Goal: Task Accomplishment & Management: Complete application form

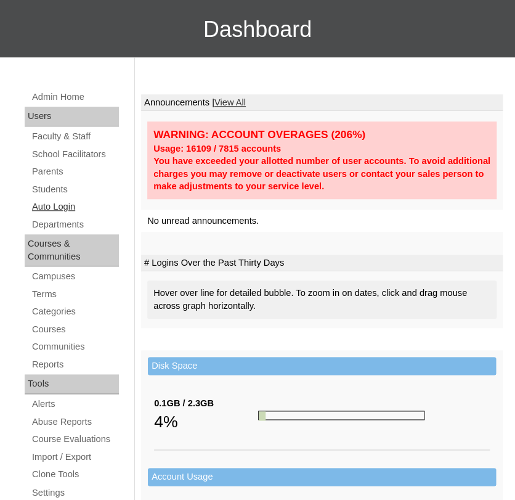
scroll to position [102, 0]
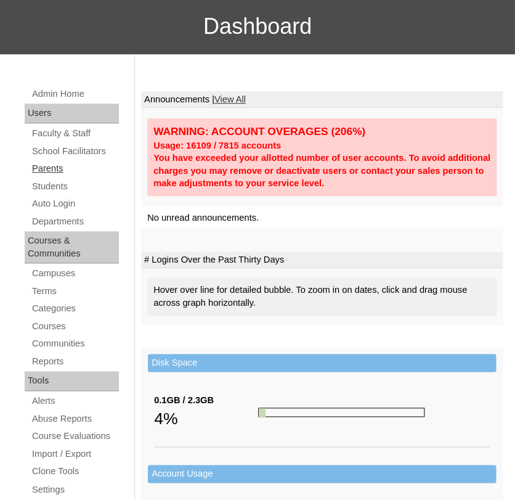
click at [49, 164] on link "Parents" at bounding box center [75, 168] width 88 height 15
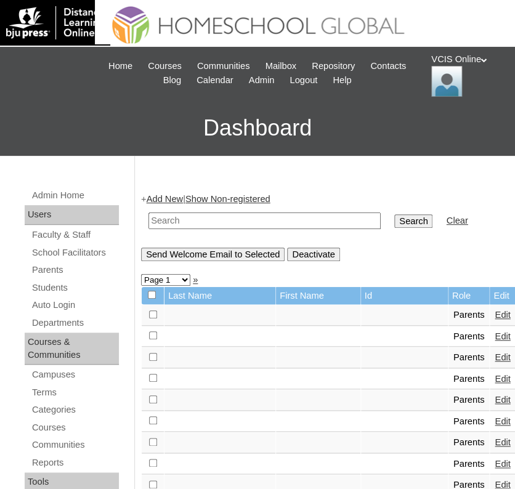
click at [183, 200] on link "Add New" at bounding box center [165, 199] width 36 height 10
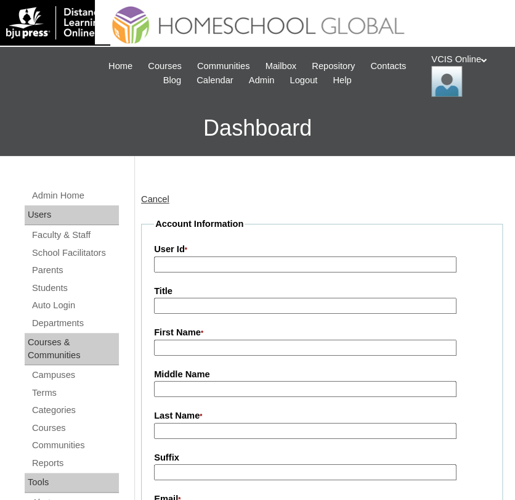
click at [318, 266] on input "User Id *" at bounding box center [305, 264] width 302 height 17
paste input "VCIS015-5B-PA2025"
type input "VCIS015-5B-PA2025"
click at [224, 353] on input "First Name *" at bounding box center [305, 347] width 302 height 17
paste input "Ronnalin Mendoza"
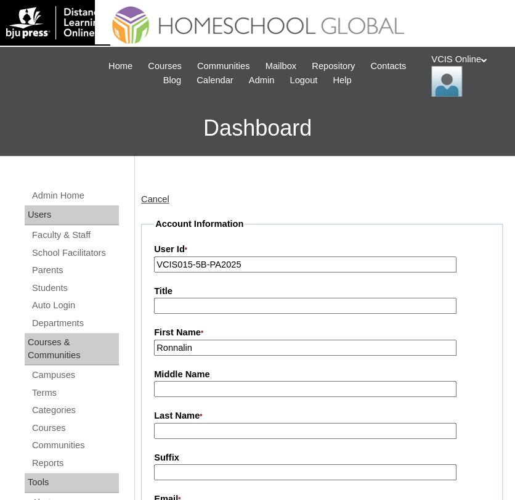
type input "Ronnalin"
click at [223, 430] on input "Last Name *" at bounding box center [305, 431] width 302 height 17
type input "Mendoza"
paste input "Ronnalin Mendoza"
click at [197, 426] on input "Ronnalin Mendoza" at bounding box center [305, 431] width 302 height 17
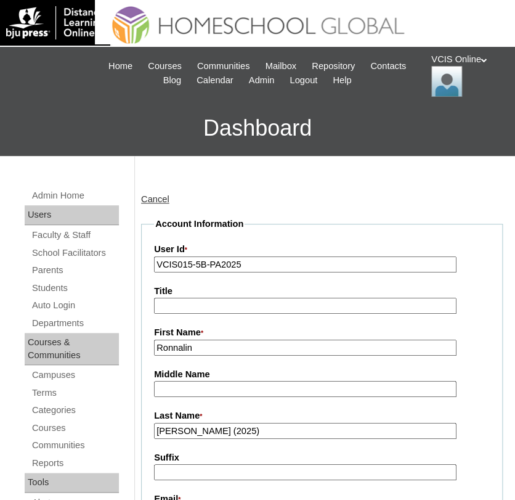
type input "Mendoza (2025)"
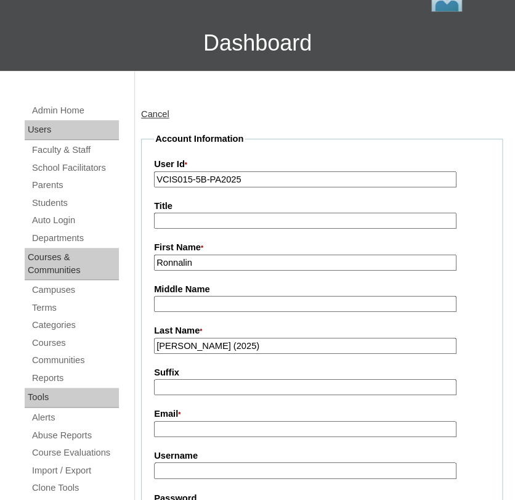
scroll to position [123, 0]
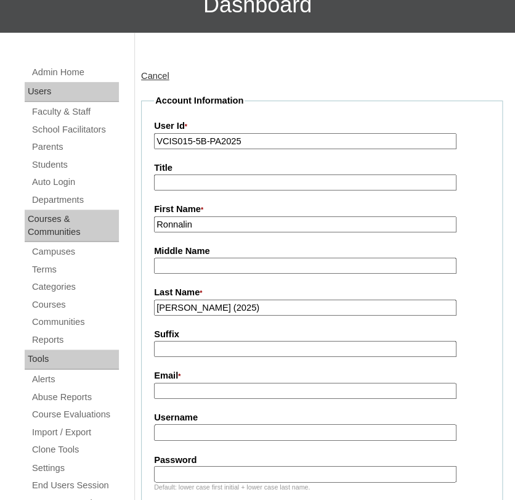
click at [278, 384] on input "Email *" at bounding box center [305, 391] width 302 height 17
click at [242, 387] on input "Email *" at bounding box center [305, 391] width 302 height 17
paste input "phokzkeezdillon@gmail.com"
type input "phokzkeezdillon@gmail.com"
click at [249, 428] on input "Username" at bounding box center [305, 432] width 302 height 17
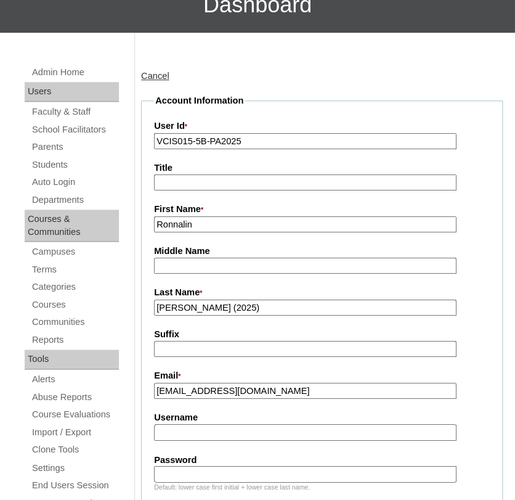
paste input "rmendoza2025"
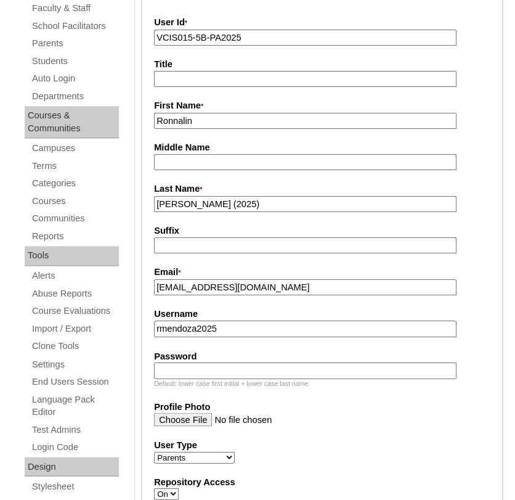
scroll to position [227, 0]
type input "rmendoza2025"
click at [200, 361] on input "Password" at bounding box center [305, 369] width 302 height 17
paste input "UvPZAp"
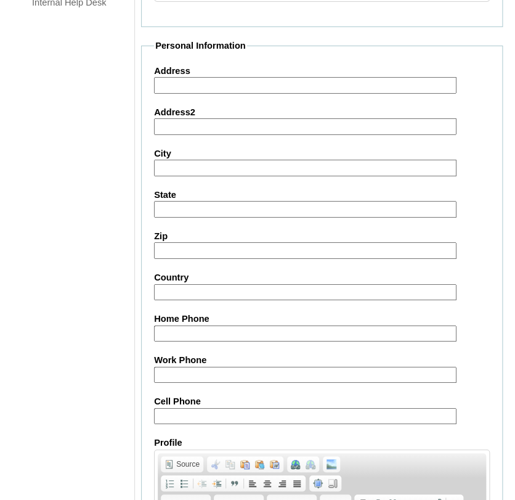
scroll to position [1013, 0]
type input "UvPZAp"
click at [209, 415] on input "Cell Phone" at bounding box center [305, 415] width 302 height 17
paste input "81-91932773, 63-9171473003"
type input "81-91932773, 63-9171473003"
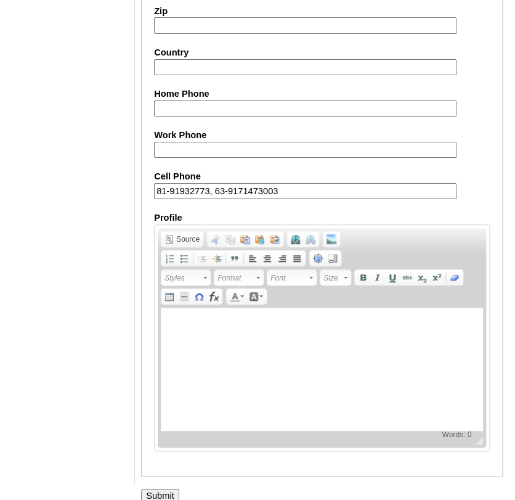
scroll to position [1247, 0]
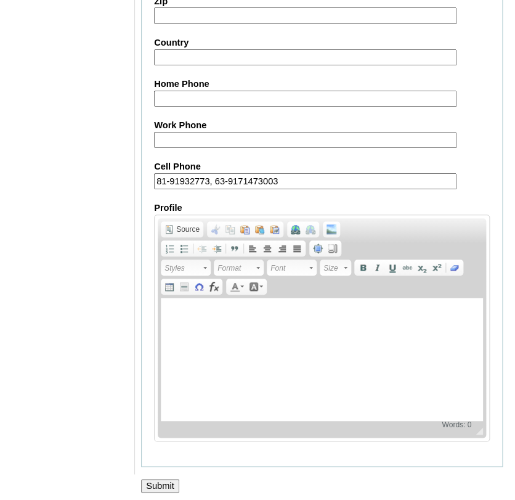
click at [158, 479] on input "Submit" at bounding box center [160, 486] width 38 height 14
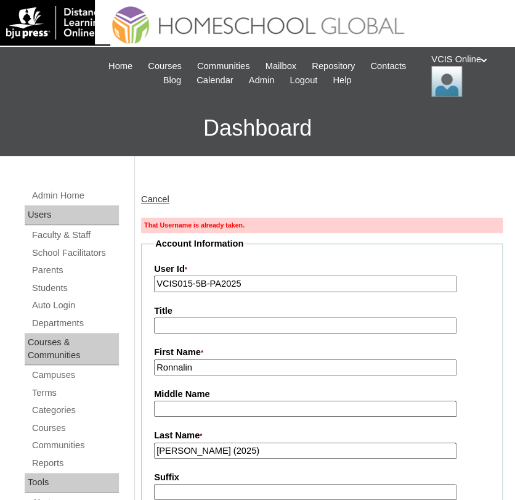
click at [159, 200] on link "Cancel" at bounding box center [155, 199] width 28 height 10
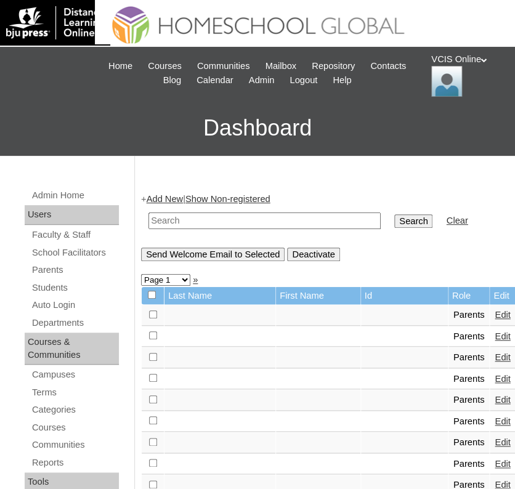
click at [217, 228] on td at bounding box center [264, 220] width 245 height 29
click at [214, 219] on input "text" at bounding box center [264, 221] width 232 height 17
paste input "VCIS015-5B-PA2025"
type input "VCIS015-5B-PA2025"
click at [394, 221] on input "Search" at bounding box center [413, 221] width 38 height 14
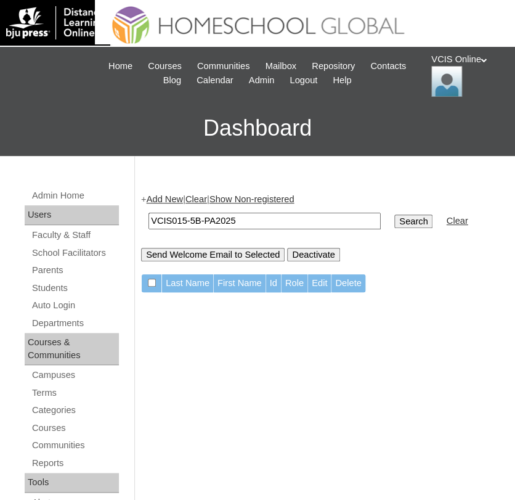
click at [166, 195] on link "Add New" at bounding box center [165, 199] width 36 height 10
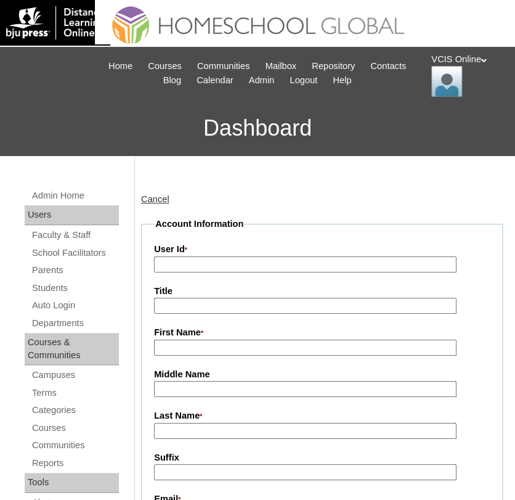
click at [233, 265] on input "User Id *" at bounding box center [305, 264] width 302 height 17
paste input "VCIS015-5B-PA2025"
type input "VCIS015-5B-PA2025"
click at [194, 349] on input "First Name *" at bounding box center [305, 347] width 302 height 17
type input "Ronnalin"
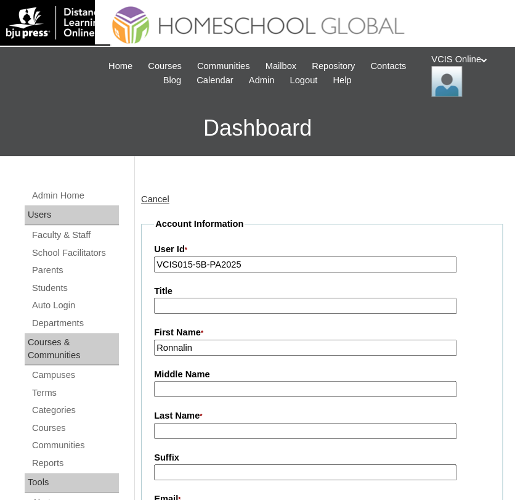
click at [220, 426] on input "Last Name *" at bounding box center [305, 431] width 302 height 17
type input "Mendoza (2025)"
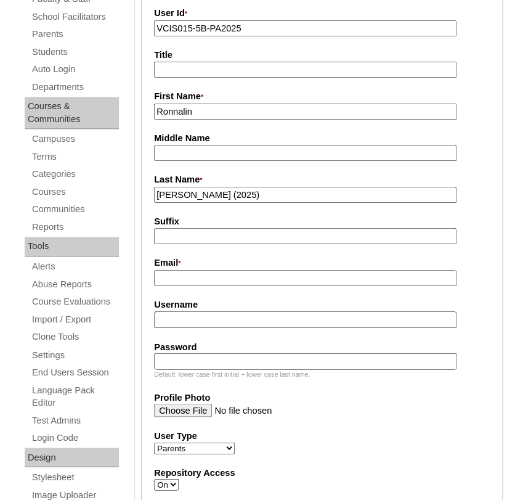
scroll to position [237, 0]
click at [257, 278] on input "Email *" at bounding box center [305, 277] width 302 height 17
paste input "VCIS015-5B-PA2025"
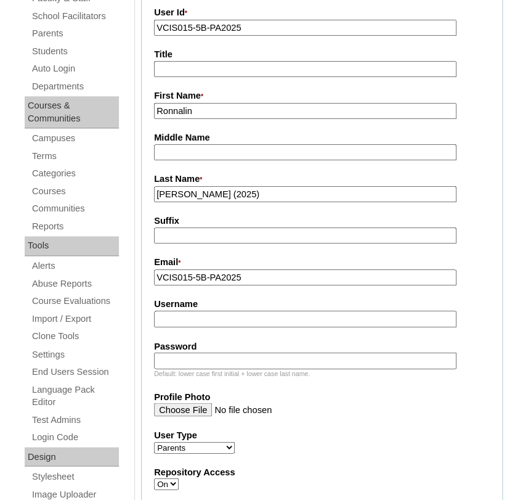
paste input "phokzkeezdillon@gmail.com"
click at [240, 274] on input "VCIS015-5B-PA2025phokzkeezdillon@gmail.com" at bounding box center [305, 277] width 302 height 17
type input "phokzkeezdillon@gmail.com"
click at [238, 310] on input "Username" at bounding box center [305, 318] width 302 height 17
paste input "phokzkeezdillon@gmail.com"
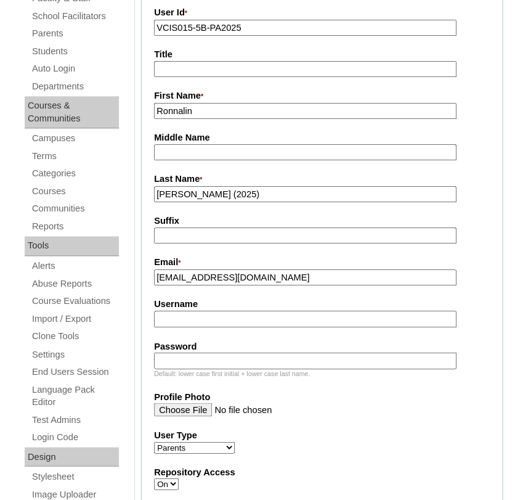
type input "phokzkeezdillon@gmail.com"
paste input "rmendoza2025"
click at [160, 315] on input "rmendoza2025" at bounding box center [305, 318] width 302 height 17
type input "romendoza2025"
click at [200, 330] on fieldset "Account Information User Id * VCIS015-5B-PA2025 Title First Name * Ronnalin Mid…" at bounding box center [322, 392] width 362 height 822
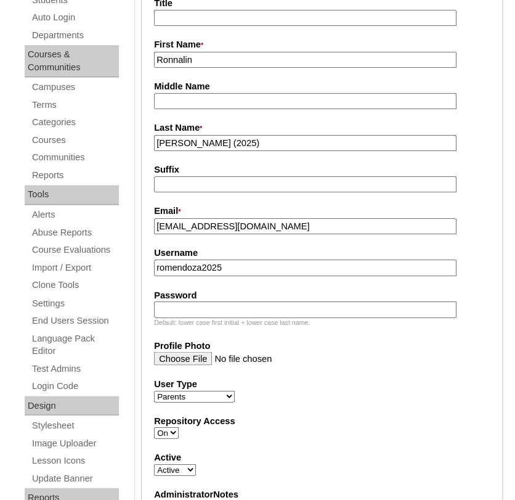
scroll to position [289, 0]
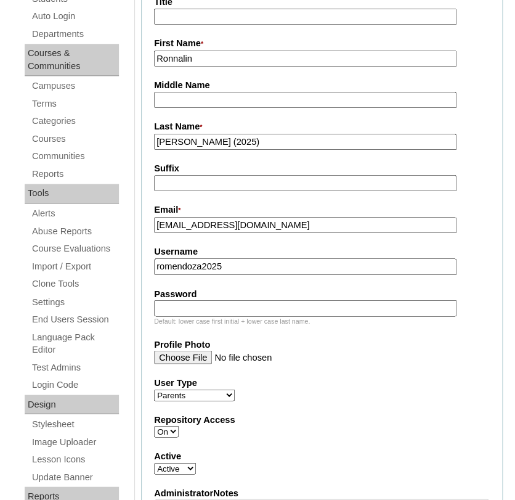
click at [211, 307] on input "Password" at bounding box center [305, 307] width 302 height 17
click at [182, 303] on input "Password" at bounding box center [305, 307] width 302 height 17
paste input "UvPZAp"
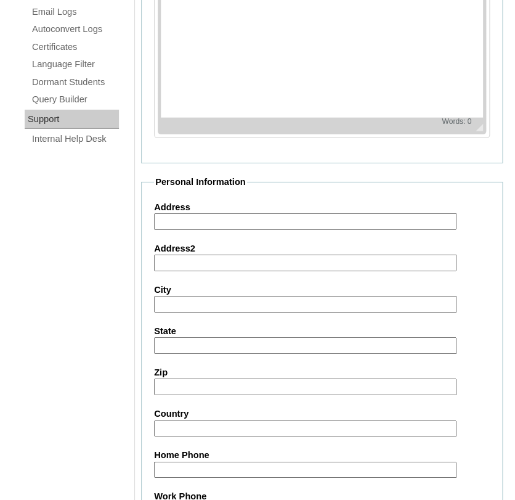
scroll to position [891, 0]
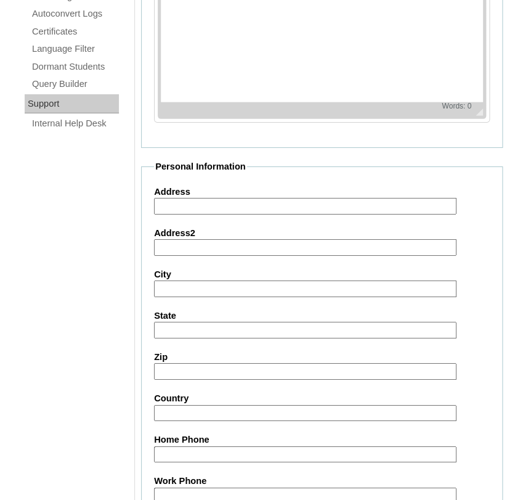
type input "UvPZAp"
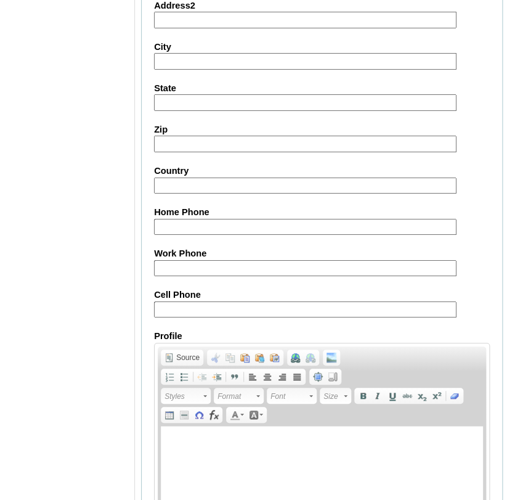
scroll to position [1119, 0]
click at [200, 301] on input "Cell Phone" at bounding box center [305, 309] width 302 height 17
paste input "81-91932773, 63-9171473003"
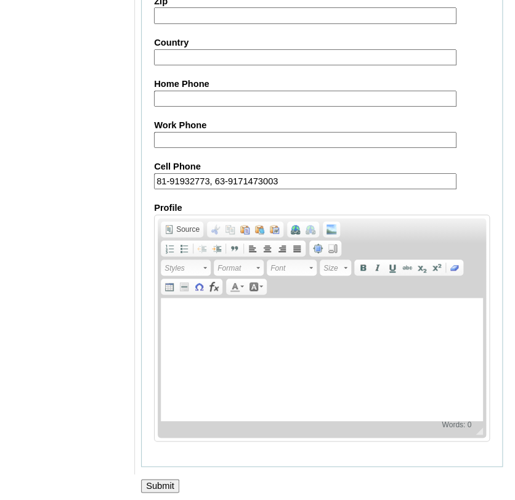
type input "81-91932773, 63-9171473003"
click at [163, 479] on input "Submit" at bounding box center [160, 486] width 38 height 14
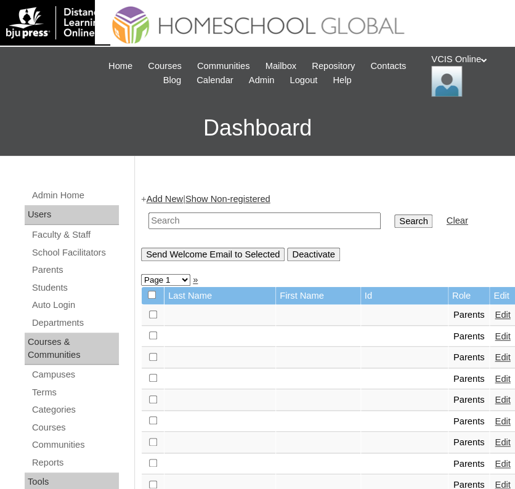
click at [191, 224] on input "text" at bounding box center [264, 221] width 232 height 17
paste input "VCIS015-5B-PA2025"
type input "VCIS015-5B-PA2025"
click at [394, 219] on input "Search" at bounding box center [413, 221] width 38 height 14
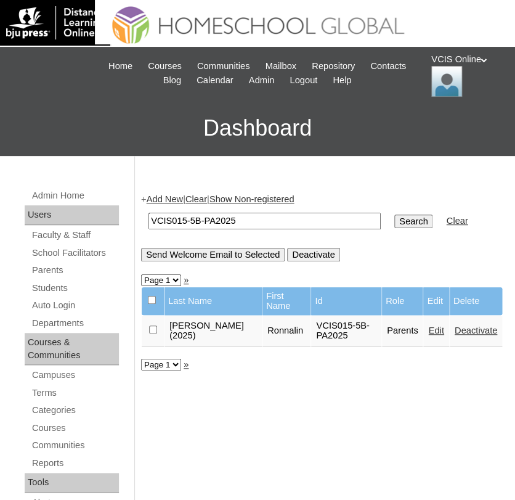
click at [428, 334] on link "Edit" at bounding box center [435, 330] width 15 height 10
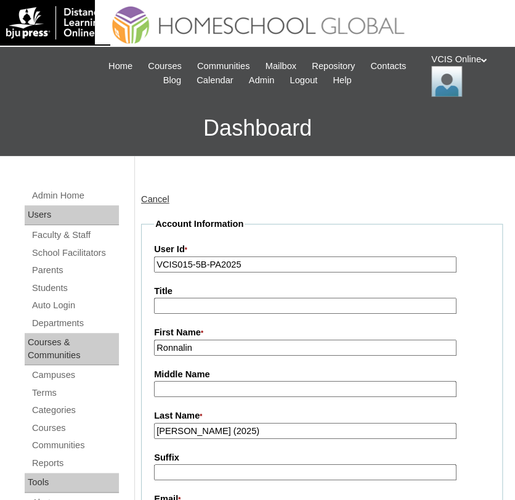
click at [163, 198] on link "Cancel" at bounding box center [155, 199] width 28 height 10
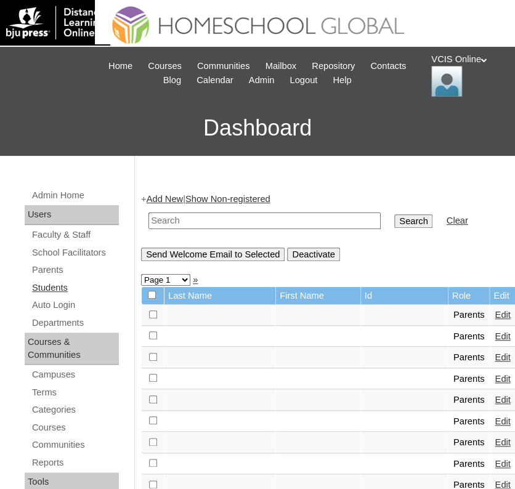
click at [62, 286] on link "Students" at bounding box center [75, 287] width 88 height 15
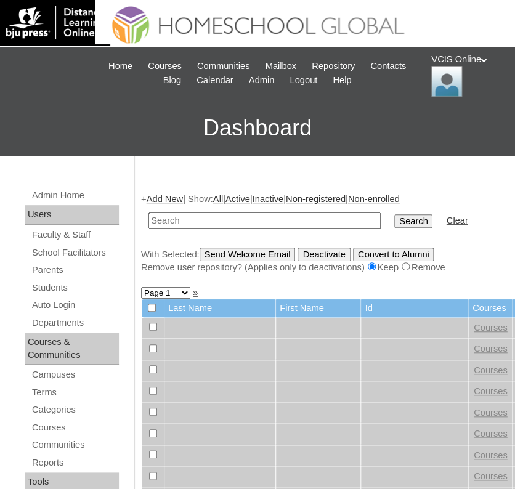
click at [166, 194] on link "Add New" at bounding box center [165, 199] width 36 height 10
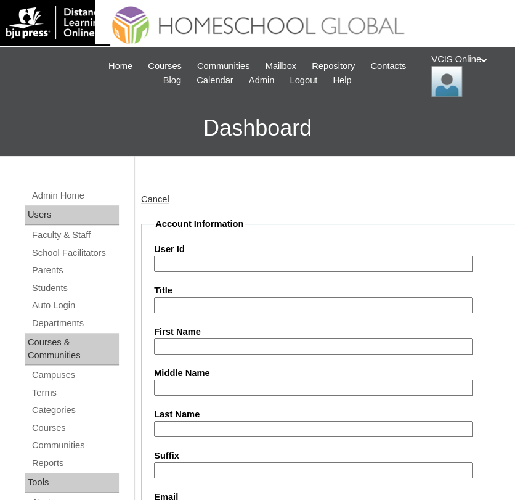
click at [225, 267] on input "User Id" at bounding box center [313, 264] width 319 height 17
paste input "VCIS015-5B-SA2025"
type input "VCIS015-5B-SA2025"
click at [192, 346] on input "First Name" at bounding box center [313, 346] width 319 height 17
paste input "Bradley-Lewis"
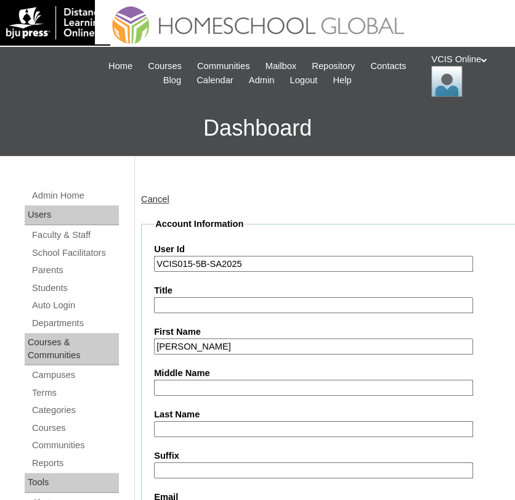
type input "Bradley-Lewis"
click at [223, 384] on input "Middle Name" at bounding box center [313, 387] width 319 height 17
paste input "Mendoza"
type input "Mendoza"
click at [201, 423] on input "Last Name" at bounding box center [313, 429] width 319 height 17
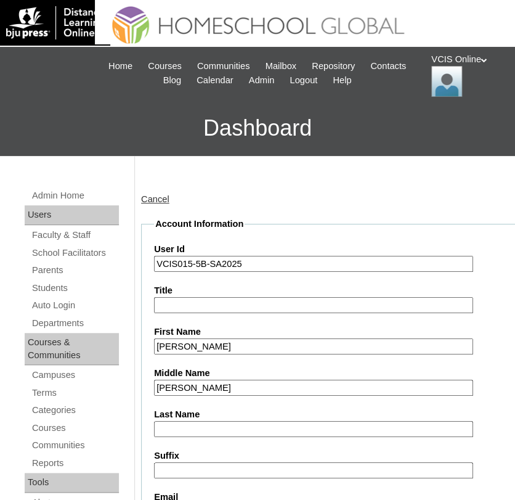
paste input "Dillon"
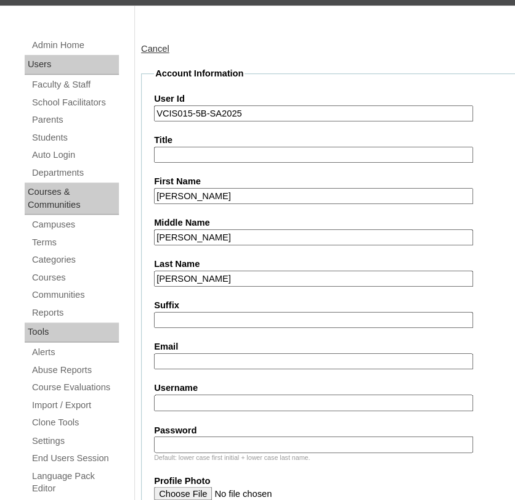
scroll to position [156, 0]
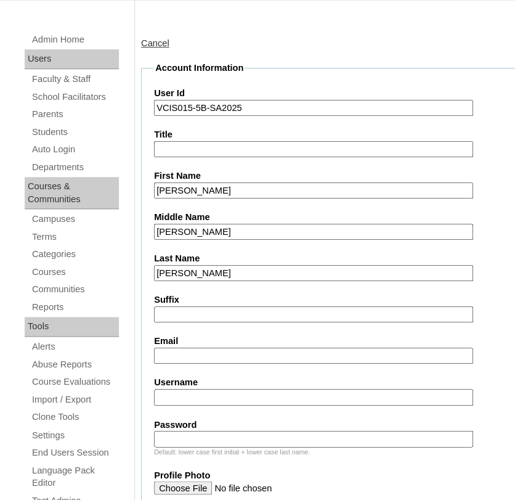
type input "Dillon"
click at [202, 356] on input "Email" at bounding box center [313, 355] width 319 height 17
paste input "bdillon.student@vcis.edu.ph"
type input "bdillon.student@vcis.edu.ph"
click at [219, 399] on input "Username" at bounding box center [313, 397] width 319 height 17
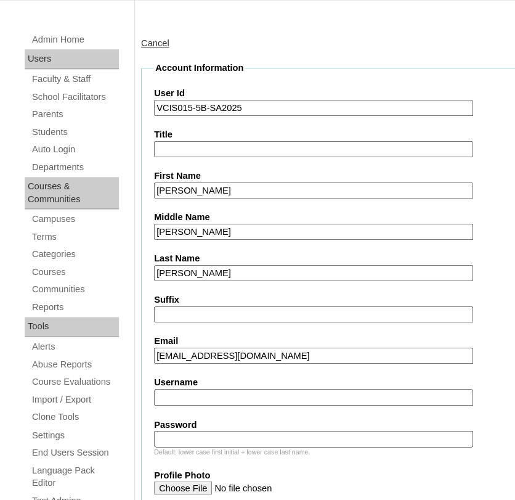
click at [168, 396] on input "Username" at bounding box center [313, 397] width 319 height 17
paste input "bradley.dillon2025"
type input "bradley.dillon2025"
click at [211, 430] on input "Password" at bounding box center [313, 438] width 319 height 17
paste input "rcVGNA"
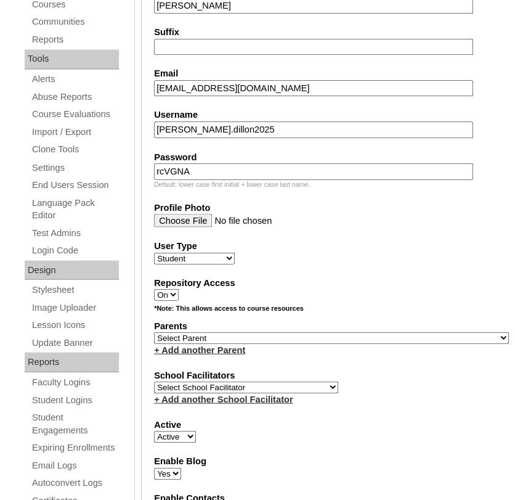
scroll to position [424, 0]
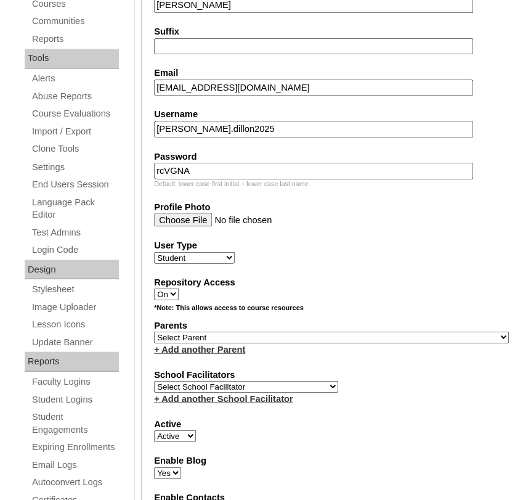
type input "rcVGNA"
click at [177, 333] on select "Select Parent , , , , , , , , , , , , , , , , , , , , , , , , , , , , , , , , ,…" at bounding box center [331, 337] width 355 height 12
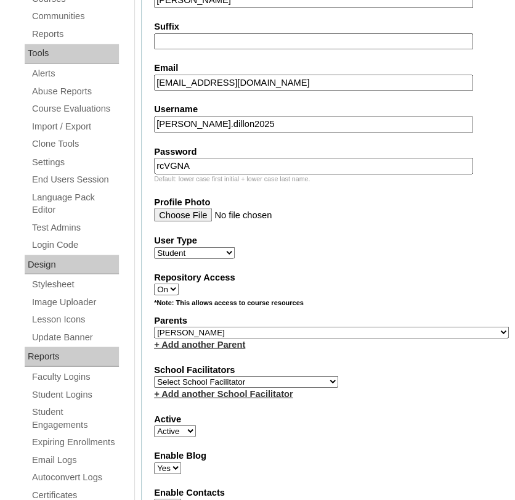
scroll to position [429, 0]
click at [242, 328] on select "Select Parent , , , , , , , , , , , , , , , , , , , , , , , , , , , , , , , , ,…" at bounding box center [331, 332] width 355 height 12
select select "43204"
click at [154, 326] on select "Select Parent , , , , , , , , , , , , , , , , , , , , , , , , , , , , , , , , ,…" at bounding box center [331, 332] width 355 height 12
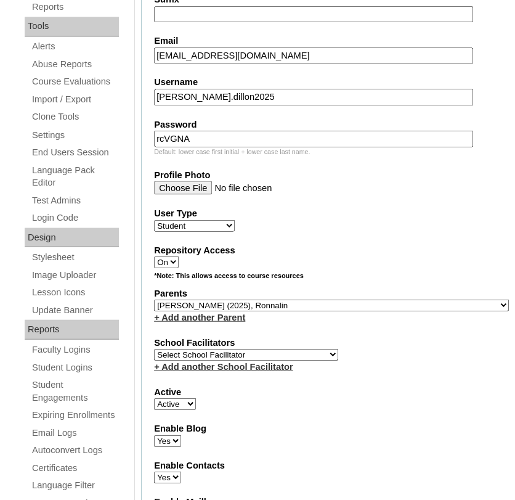
click at [492, 336] on fieldset "Account Information User Id VCIS015-5B-SA2025 Title First Name Bradley-Lewis Mi…" at bounding box center [331, 279] width 381 height 1034
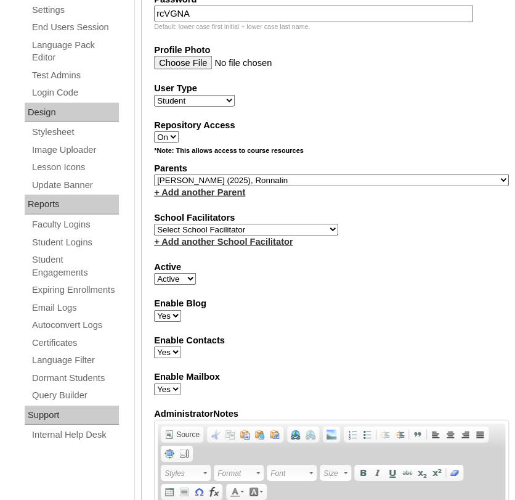
scroll to position [591, 0]
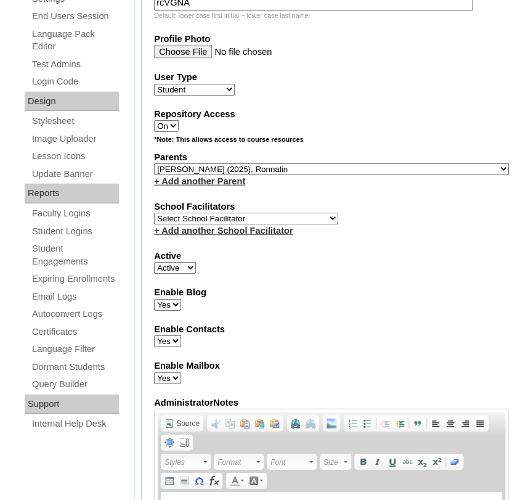
click at [218, 215] on select "Select School Facilitator Norman Añain Ruffa Abadijas Mary Abella Gloryfe Abion…" at bounding box center [246, 219] width 184 height 12
select select "42228"
click at [154, 213] on select "Select School Facilitator Norman Añain Ruffa Abadijas Mary Abella Gloryfe Abion…" at bounding box center [246, 219] width 184 height 12
click at [399, 288] on label "Enable Blog" at bounding box center [331, 292] width 355 height 13
click at [181, 299] on select "Yes No" at bounding box center [167, 305] width 27 height 12
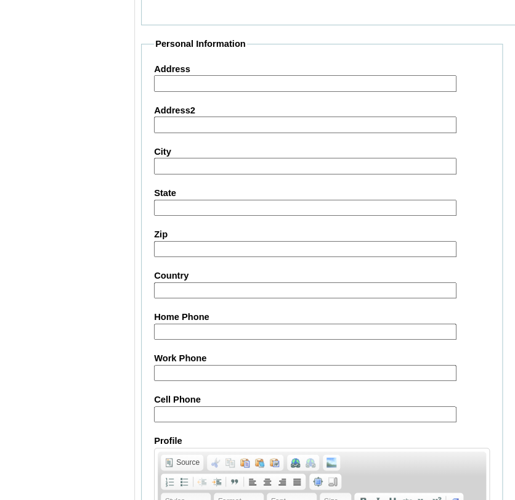
scroll to position [1228, 0]
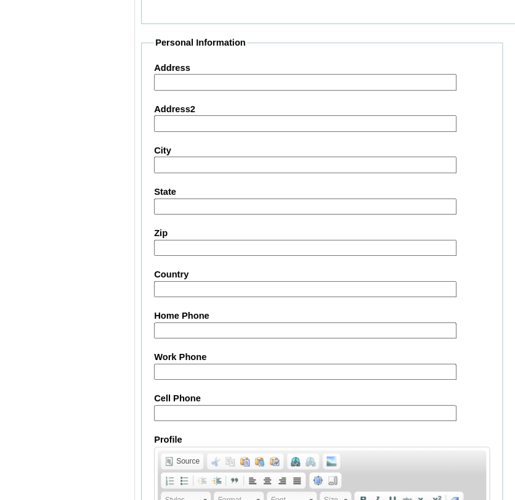
click at [219, 410] on input "Cell Phone" at bounding box center [305, 413] width 302 height 17
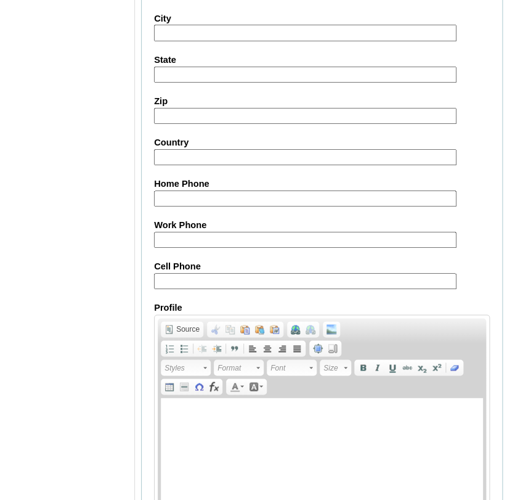
scroll to position [1362, 0]
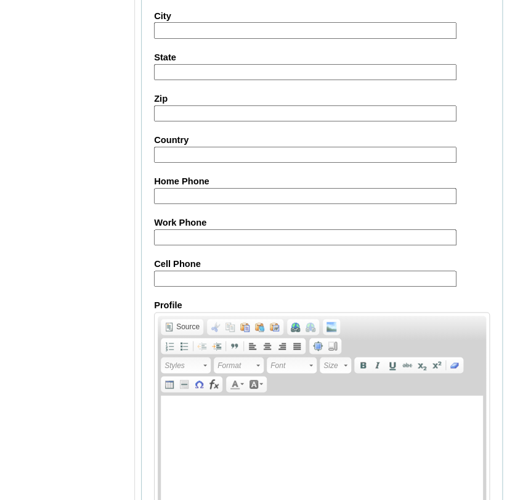
click at [227, 273] on input "Cell Phone" at bounding box center [305, 278] width 302 height 17
paste input "81-91932773, 63-9171473003"
type input "81-91932773, 63-9171473003"
click at [142, 330] on fieldset "Personal Information Address Address2 City State Zip Country Home Phone Work Ph…" at bounding box center [322, 233] width 362 height 662
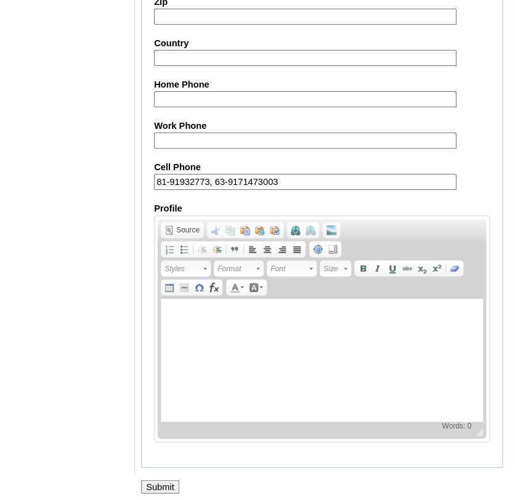
click at [166, 479] on input "Submit" at bounding box center [160, 486] width 38 height 14
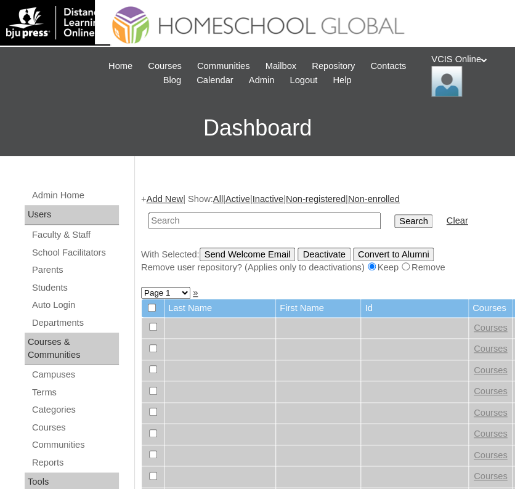
click at [192, 218] on input "text" at bounding box center [264, 221] width 232 height 17
paste input "VCIS015-5B-SA2025"
type input "VCIS015-5B-SA2025"
click at [388, 229] on td "Search" at bounding box center [413, 220] width 51 height 29
click at [394, 225] on input "Search" at bounding box center [413, 221] width 38 height 14
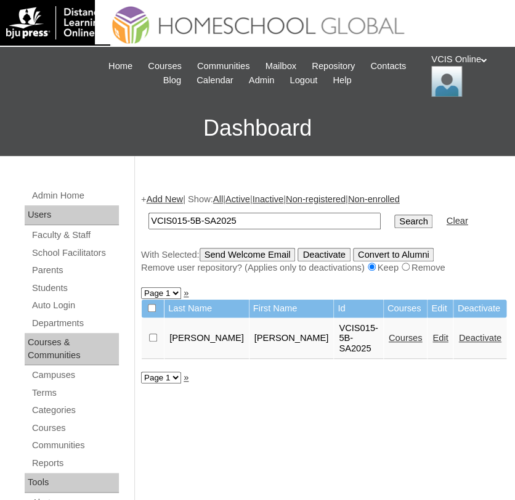
click at [432, 341] on link "Edit" at bounding box center [439, 338] width 15 height 10
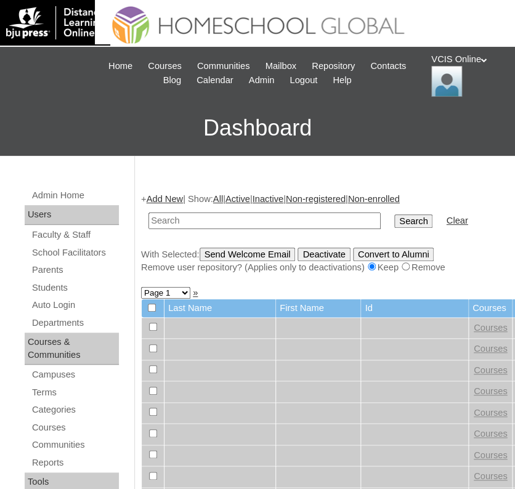
click at [256, 222] on input "text" at bounding box center [264, 221] width 232 height 17
paste input "VCIS015-5B-SA2025"
type input "VCIS015-5B-SA2025"
click at [394, 218] on input "Search" at bounding box center [413, 221] width 38 height 14
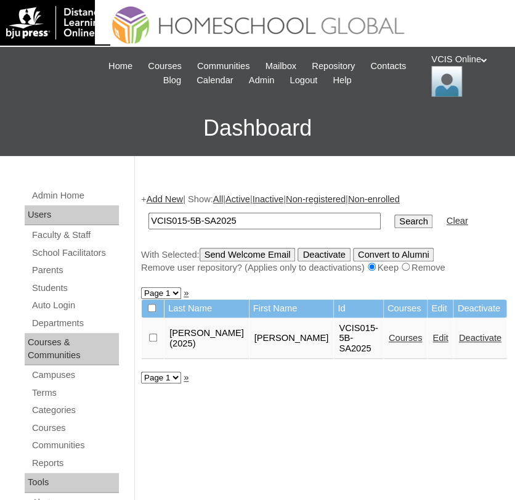
click at [389, 336] on link "Courses" at bounding box center [406, 338] width 34 height 10
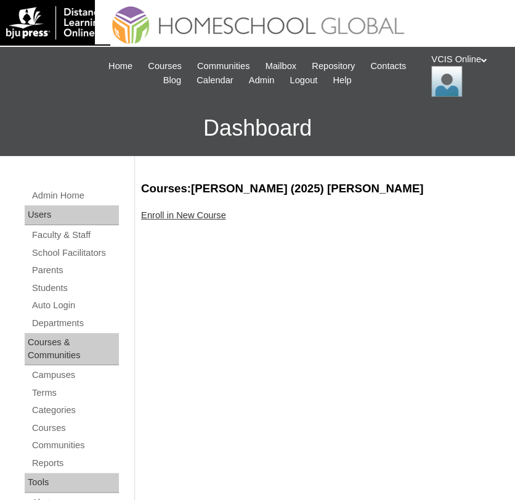
click at [192, 214] on link "Enroll in New Course" at bounding box center [183, 215] width 85 height 10
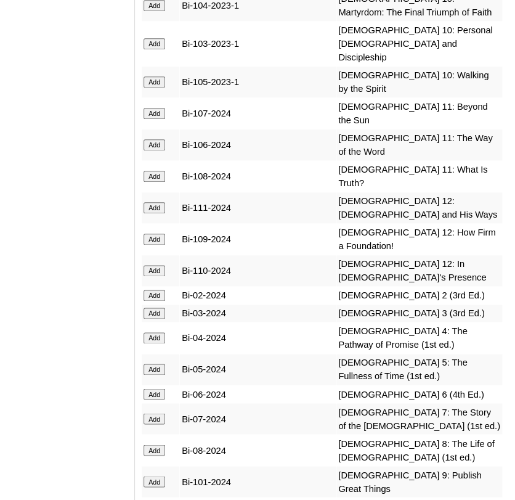
scroll to position [3714, 0]
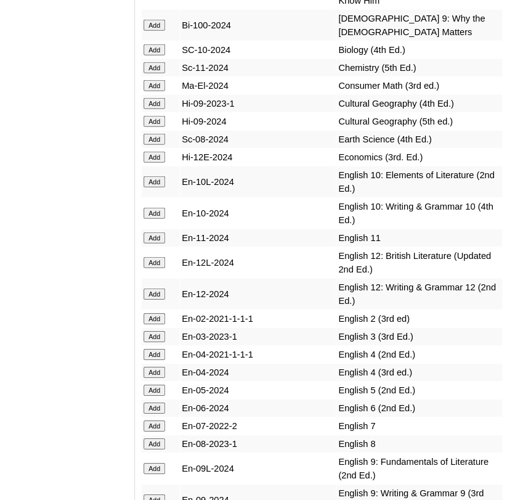
scroll to position [4188, 0]
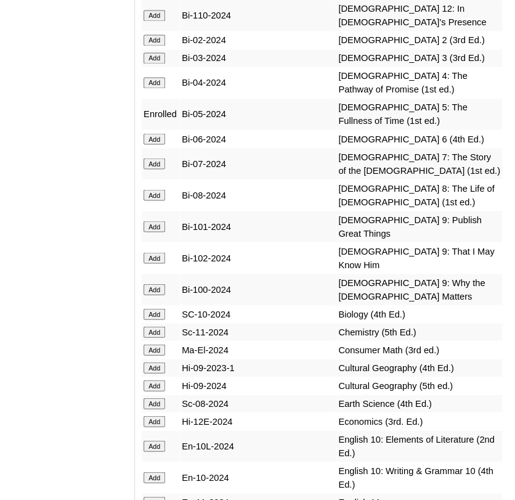
scroll to position [4150, 0]
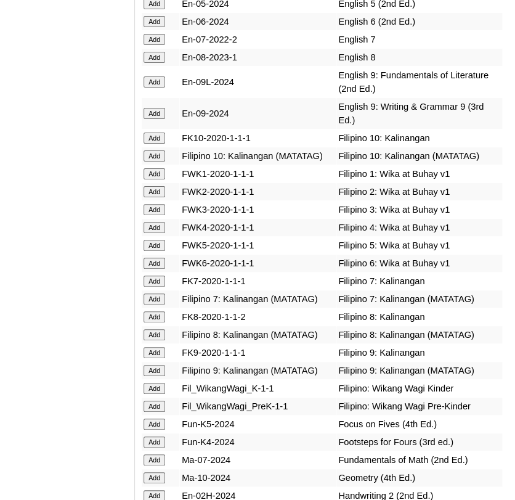
scroll to position [4641, 0]
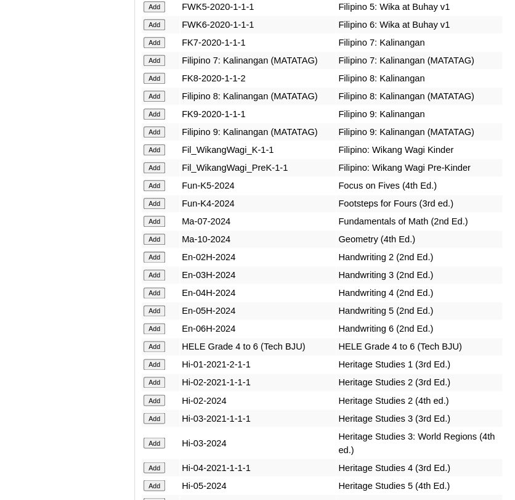
scroll to position [4881, 0]
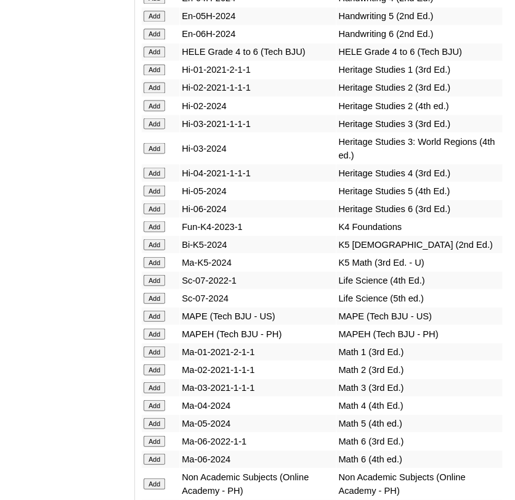
scroll to position [5136, 0]
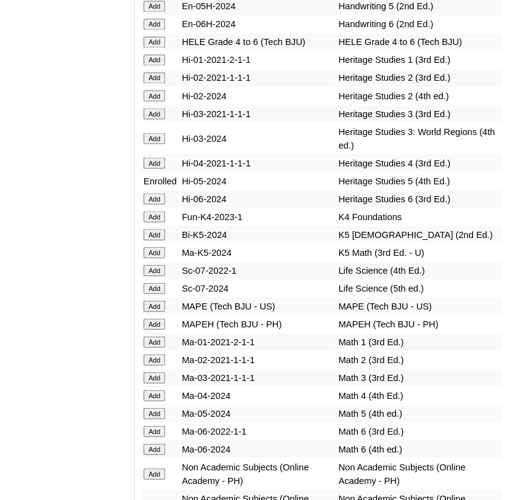
scroll to position [5077, 0]
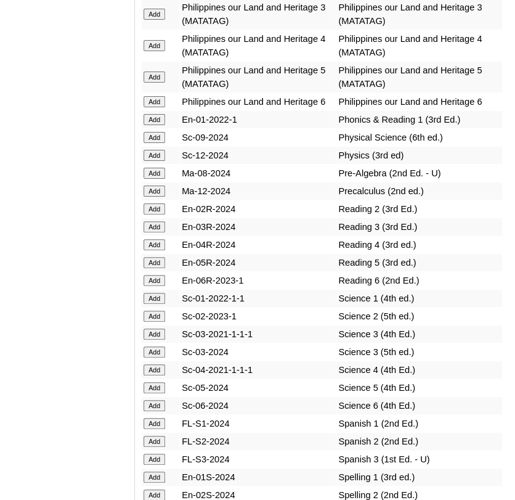
scroll to position [5723, 0]
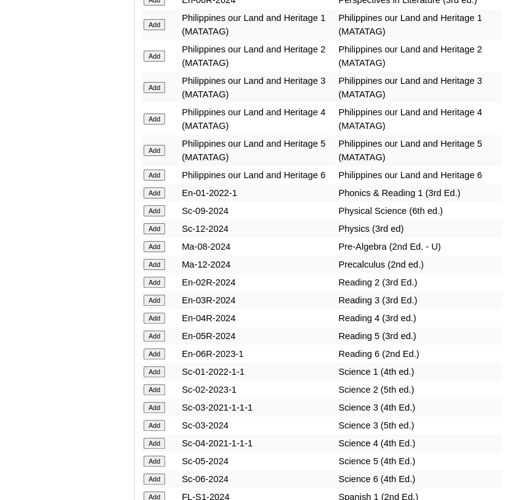
scroll to position [5679, 0]
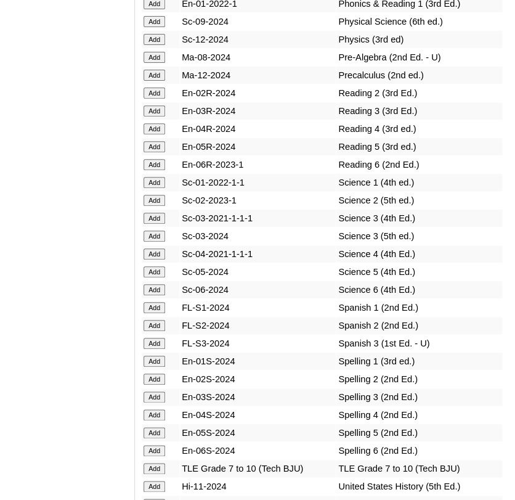
scroll to position [5833, 0]
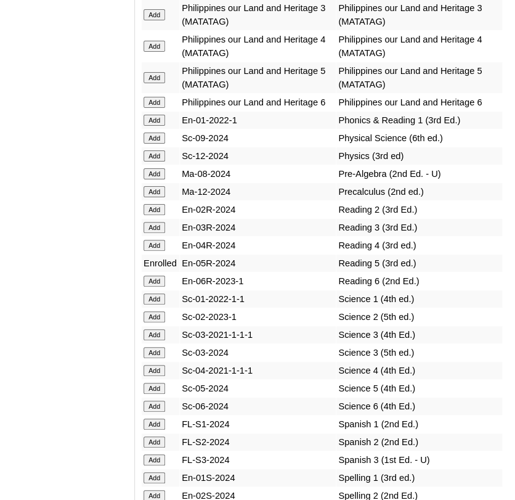
scroll to position [5717, 0]
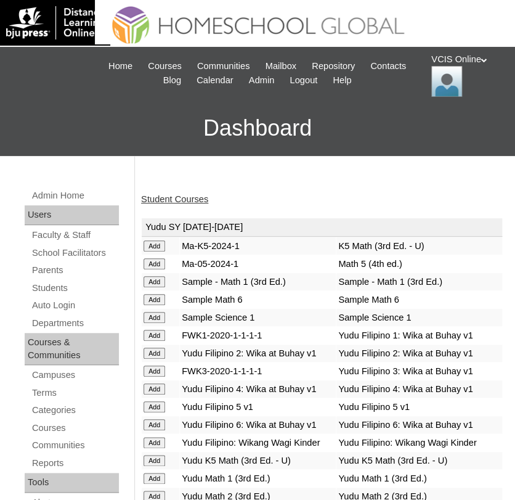
click at [189, 196] on link "Student Courses" at bounding box center [174, 199] width 67 height 10
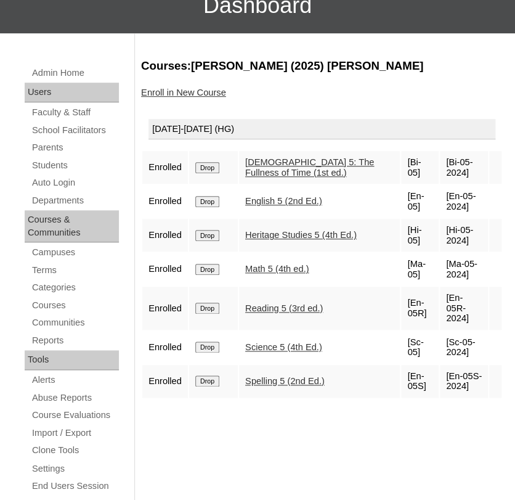
scroll to position [136, 0]
